Goal: Information Seeking & Learning: Find specific fact

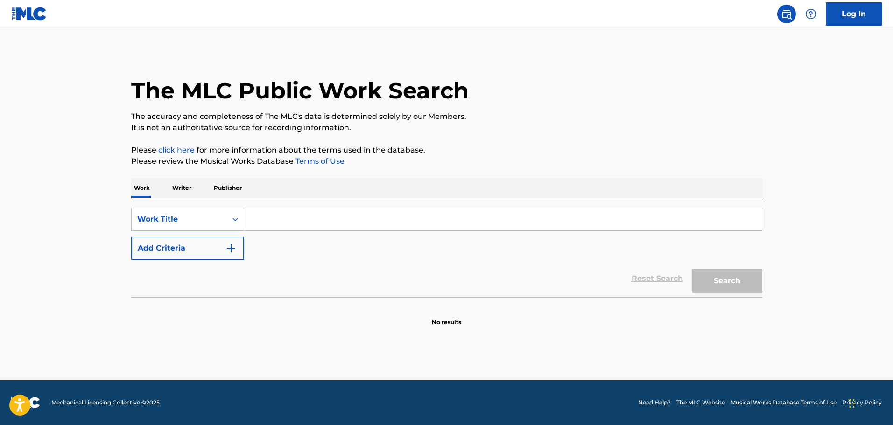
click at [294, 218] on input "Search Form" at bounding box center [502, 219] width 517 height 22
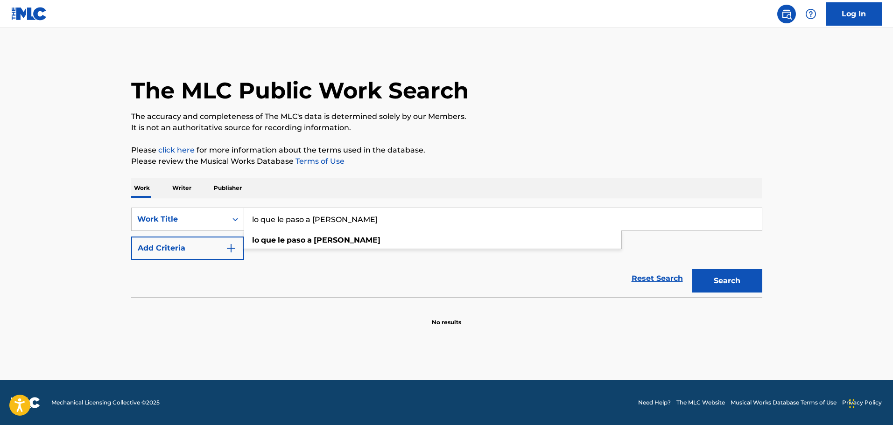
type input "lo que le paso a [PERSON_NAME]"
click at [692, 269] on button "Search" at bounding box center [727, 280] width 70 height 23
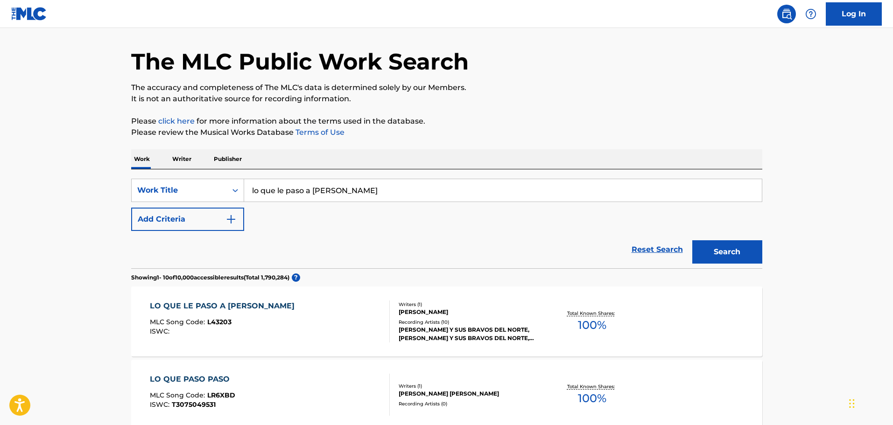
scroll to position [47, 0]
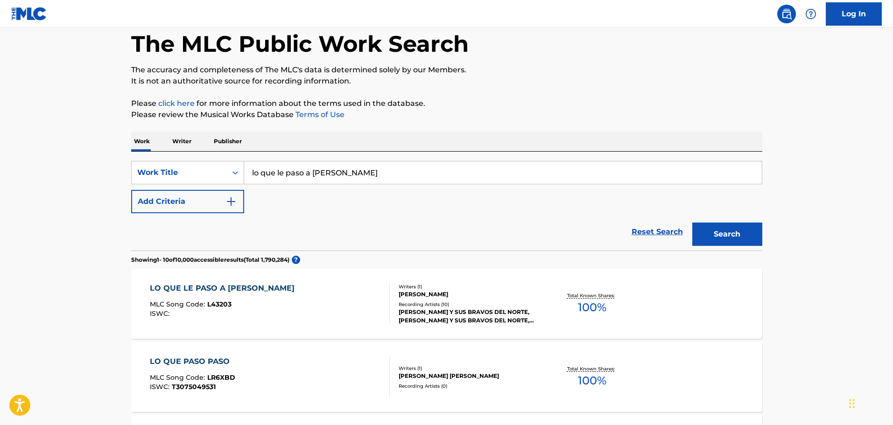
click at [320, 309] on div "LO QUE LE PASO A [PERSON_NAME] MLC Song Code : L43203 ISWC :" at bounding box center [270, 304] width 240 height 42
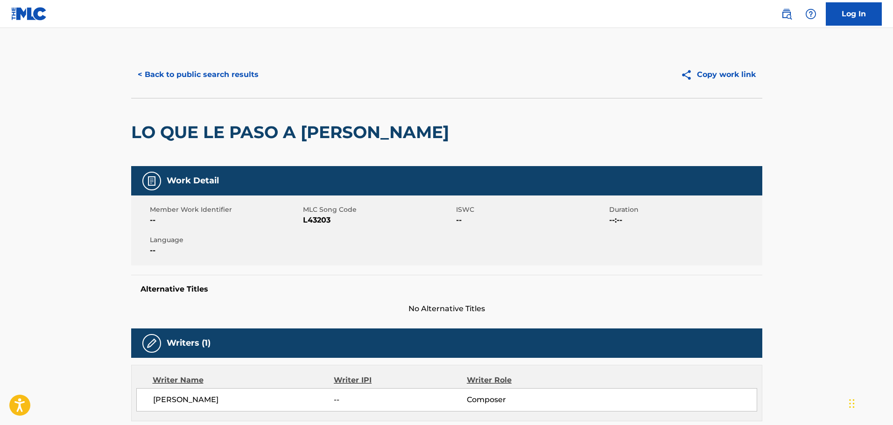
click at [201, 71] on button "< Back to public search results" at bounding box center [198, 74] width 134 height 23
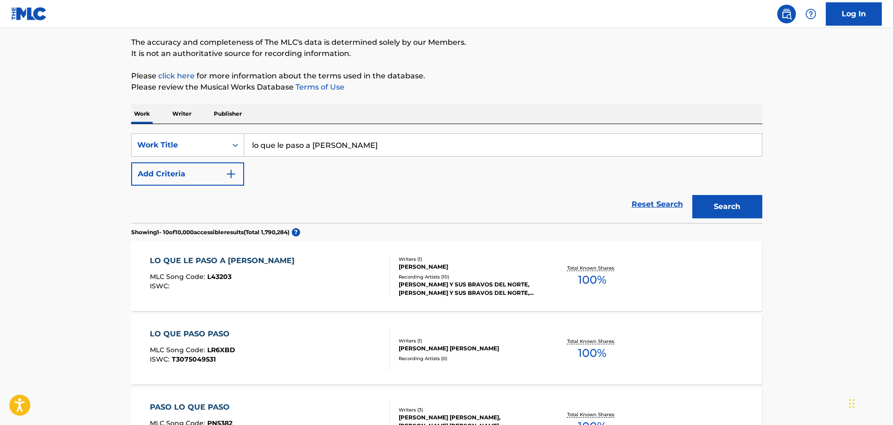
scroll to position [93, 0]
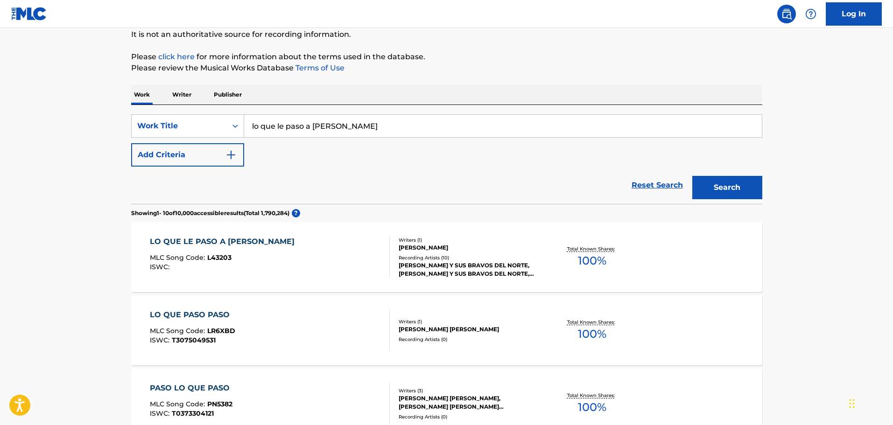
drag, startPoint x: 352, startPoint y: 125, endPoint x: 222, endPoint y: 144, distance: 131.1
click at [220, 149] on div "SearchWithCriteria82c0d8e1-a824-49e0-9b4f-4cd6fd35cbcf Work Title lo que le pas…" at bounding box center [446, 140] width 631 height 52
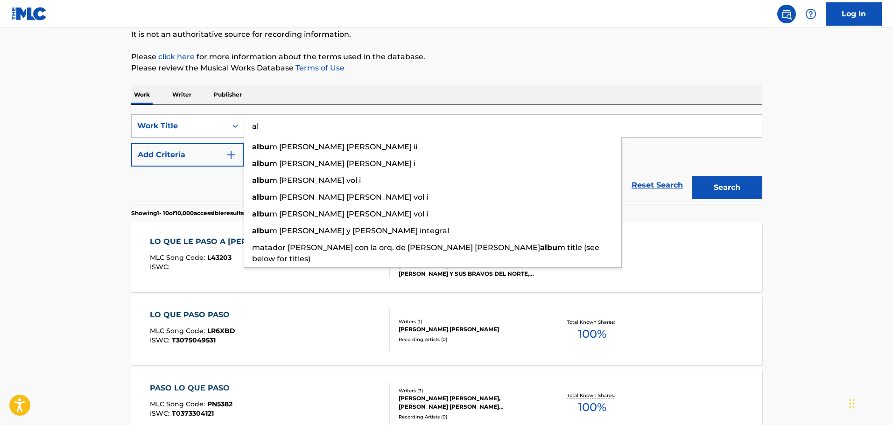
type input "a"
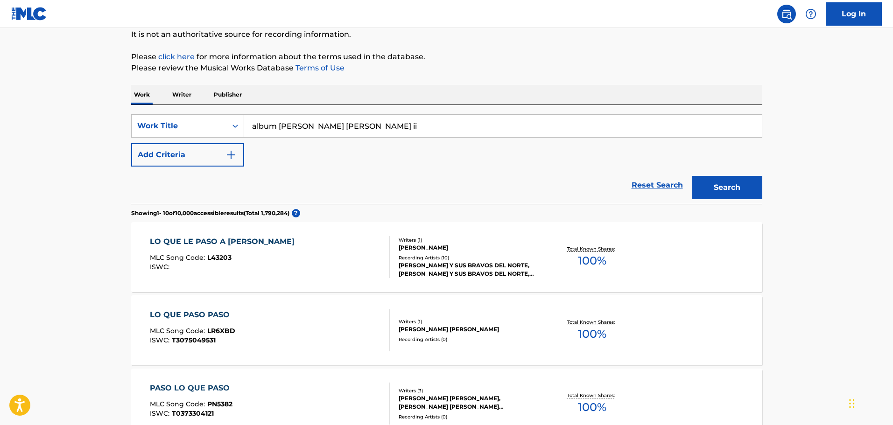
type input "album [PERSON_NAME] [PERSON_NAME] ii"
drag, startPoint x: 644, startPoint y: 185, endPoint x: 637, endPoint y: 181, distance: 8.1
click at [644, 185] on link "Reset Search" at bounding box center [657, 185] width 61 height 21
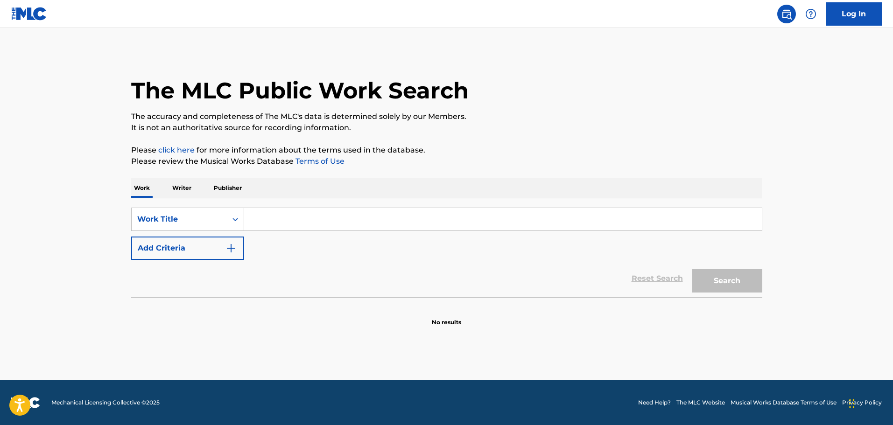
click at [276, 216] on input "Search Form" at bounding box center [502, 219] width 517 height 22
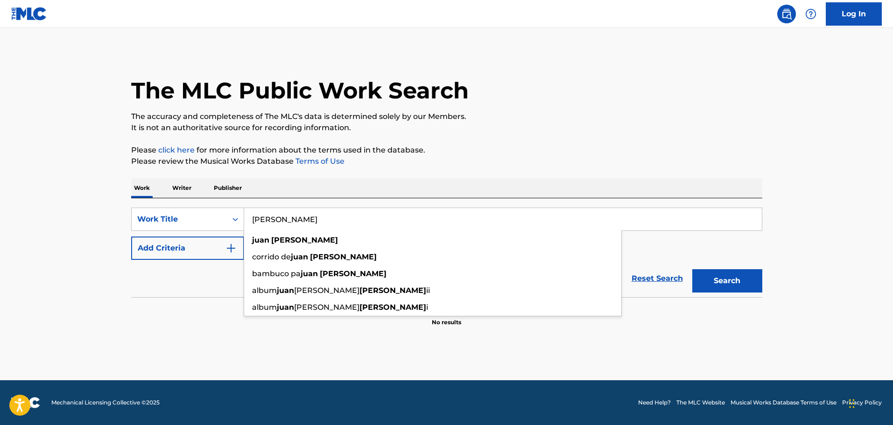
click at [692, 269] on button "Search" at bounding box center [727, 280] width 70 height 23
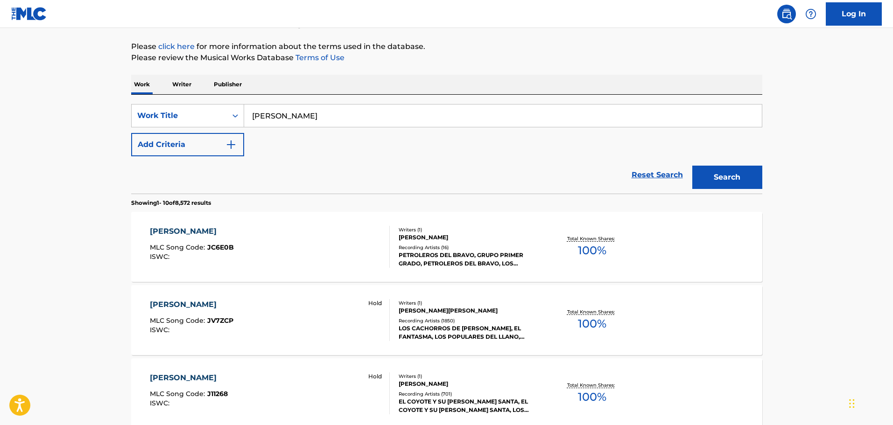
scroll to position [47, 0]
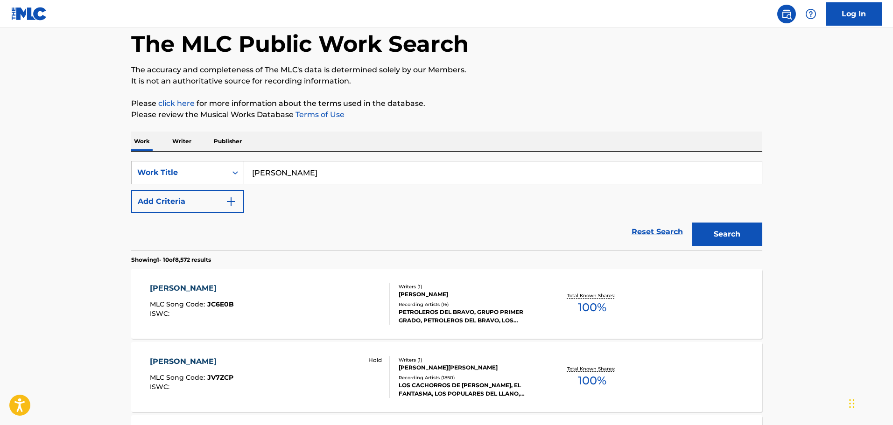
drag, startPoint x: 311, startPoint y: 168, endPoint x: 234, endPoint y: 215, distance: 89.8
click at [235, 214] on form "SearchWithCriteria82c0d8e1-a824-49e0-9b4f-4cd6fd35cbcf Work Title [PERSON_NAME]…" at bounding box center [446, 206] width 631 height 90
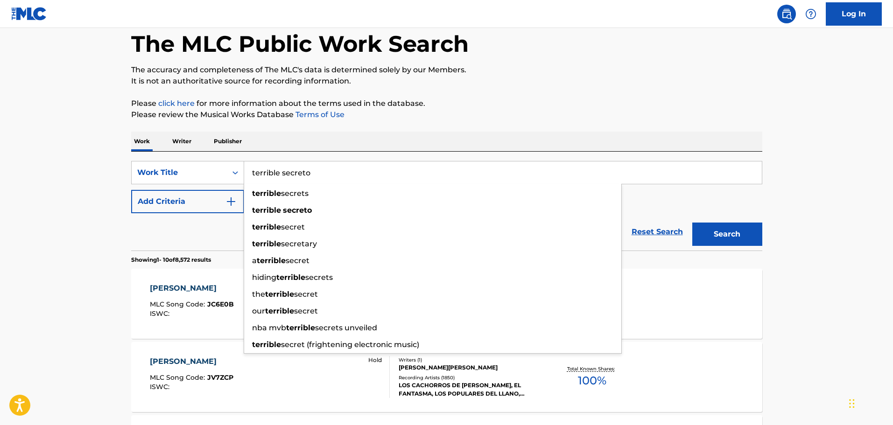
type input "terrible secreto"
click at [692, 223] on button "Search" at bounding box center [727, 234] width 70 height 23
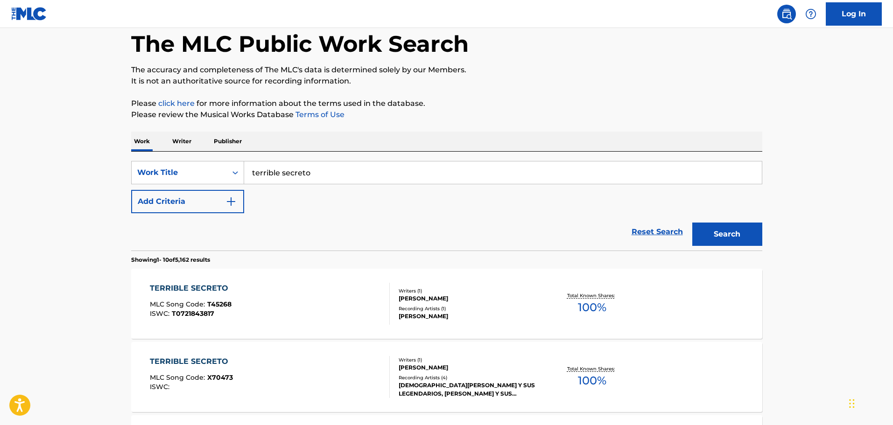
click at [267, 310] on div "TERRIBLE SECRETO MLC Song Code : T45268 ISWC : T0721843817" at bounding box center [270, 304] width 240 height 42
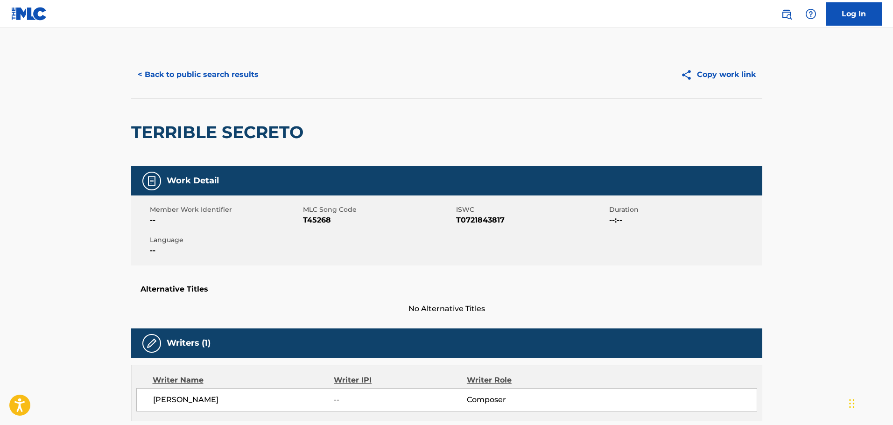
click at [170, 77] on button "< Back to public search results" at bounding box center [198, 74] width 134 height 23
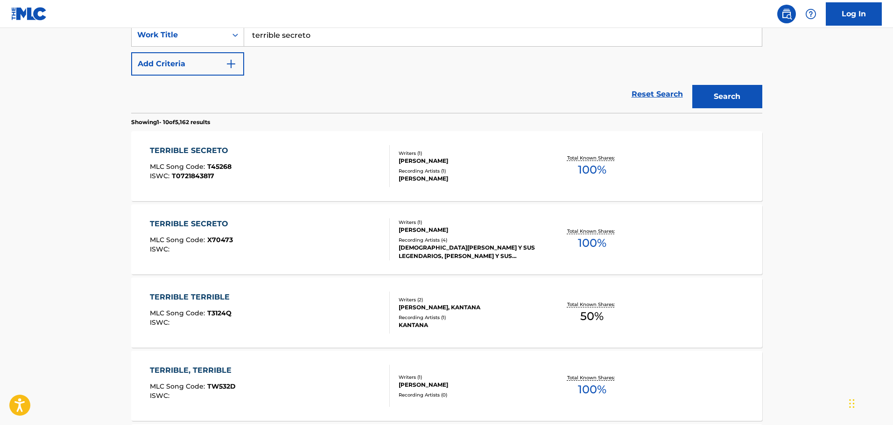
scroll to position [187, 0]
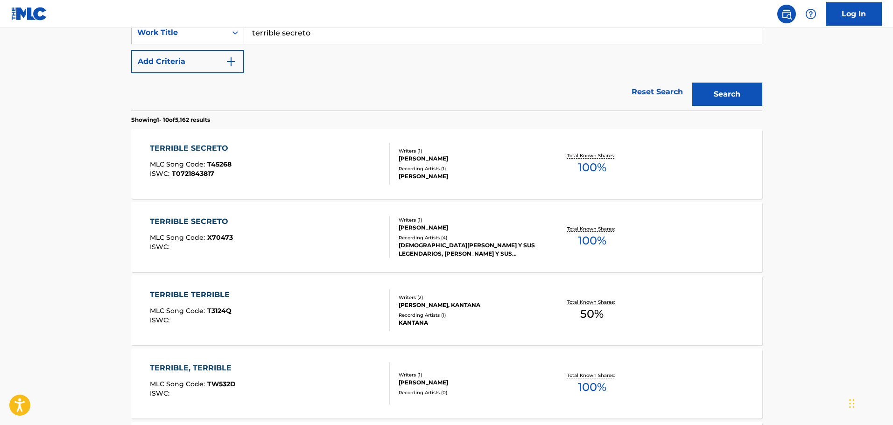
click at [269, 234] on div "TERRIBLE SECRETO MLC Song Code : X70473 ISWC :" at bounding box center [270, 237] width 240 height 42
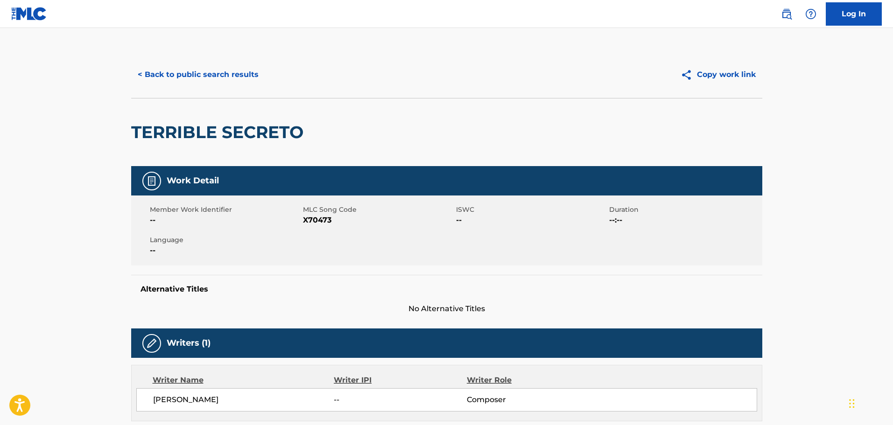
click at [200, 72] on button "< Back to public search results" at bounding box center [198, 74] width 134 height 23
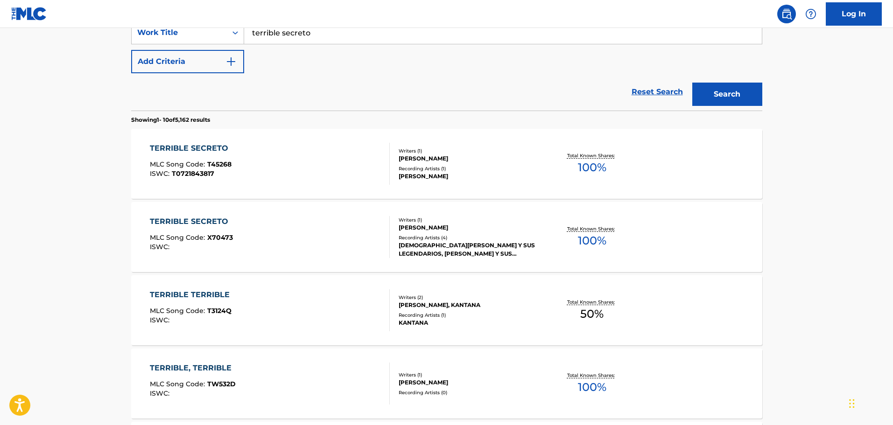
click at [285, 181] on div "TERRIBLE SECRETO MLC Song Code : T45268 ISWC : T0721843817" at bounding box center [270, 164] width 240 height 42
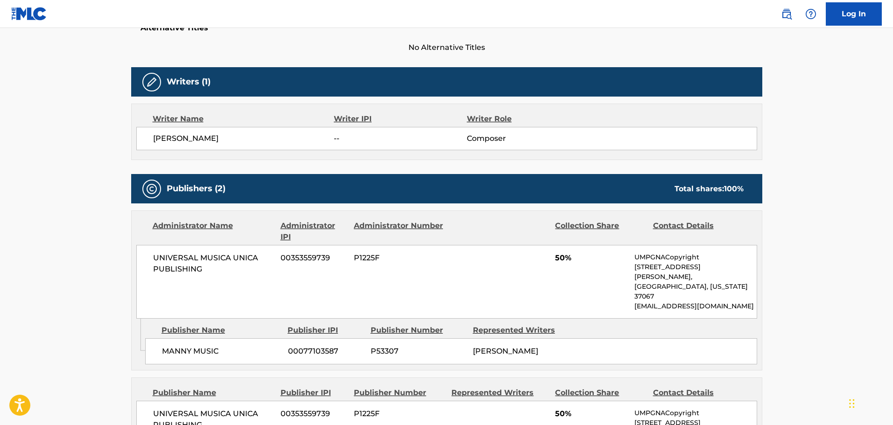
scroll to position [280, 0]
